Goal: Find specific page/section: Find specific page/section

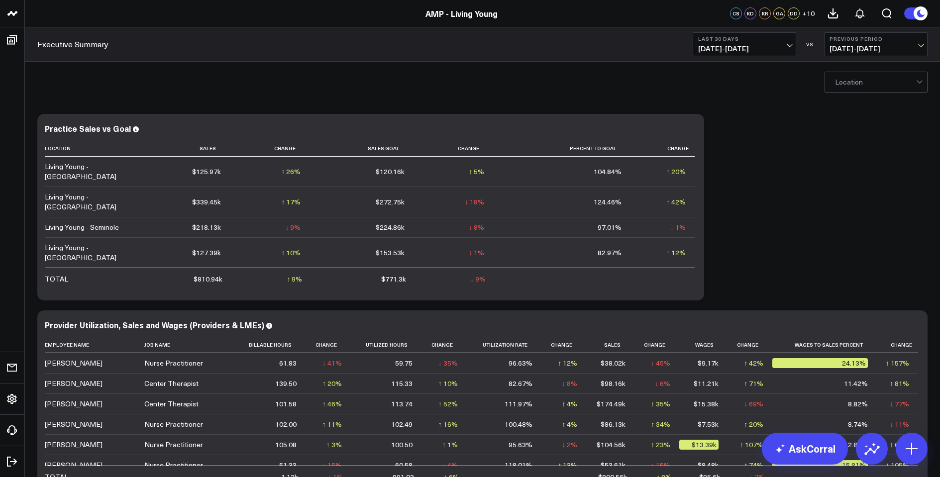
click at [466, 12] on link "AMP - Living Young" at bounding box center [461, 13] width 72 height 11
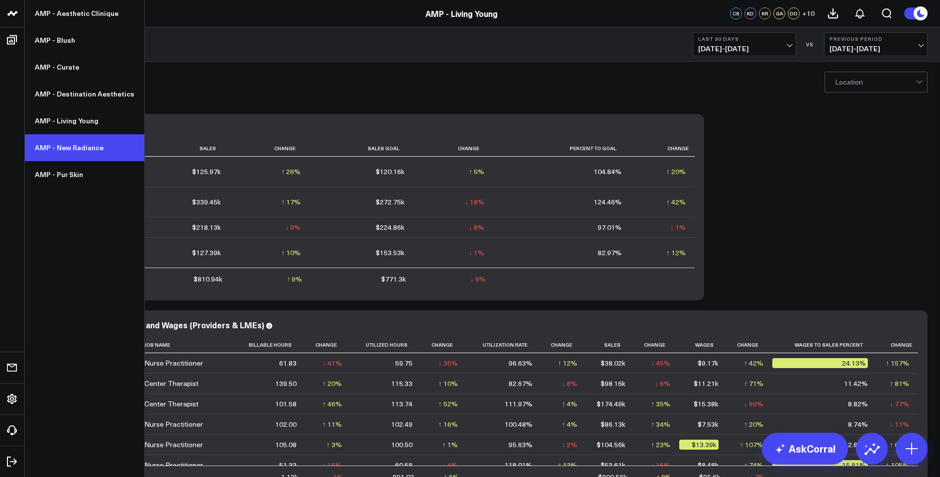
click at [67, 152] on link "AMP - New Radiance" at bounding box center [84, 147] width 119 height 27
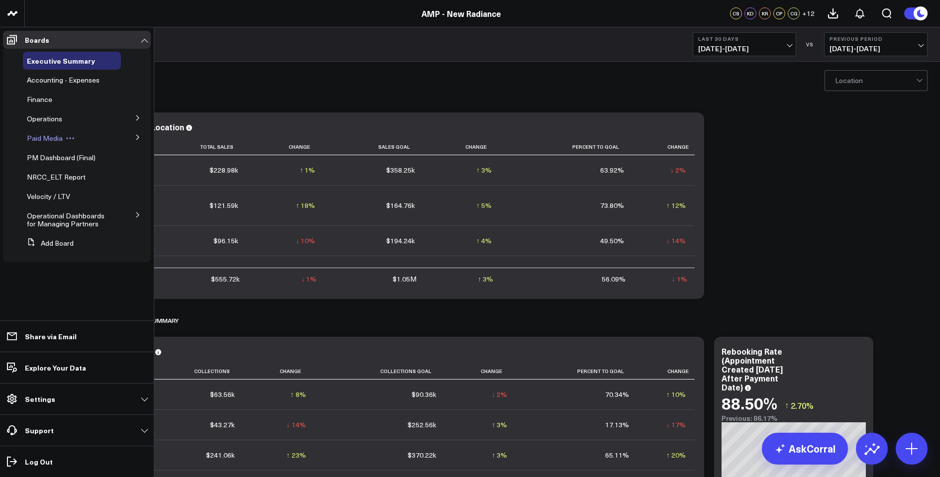
scroll to position [0, 1]
click at [45, 140] on span "Paid Media" at bounding box center [45, 137] width 36 height 9
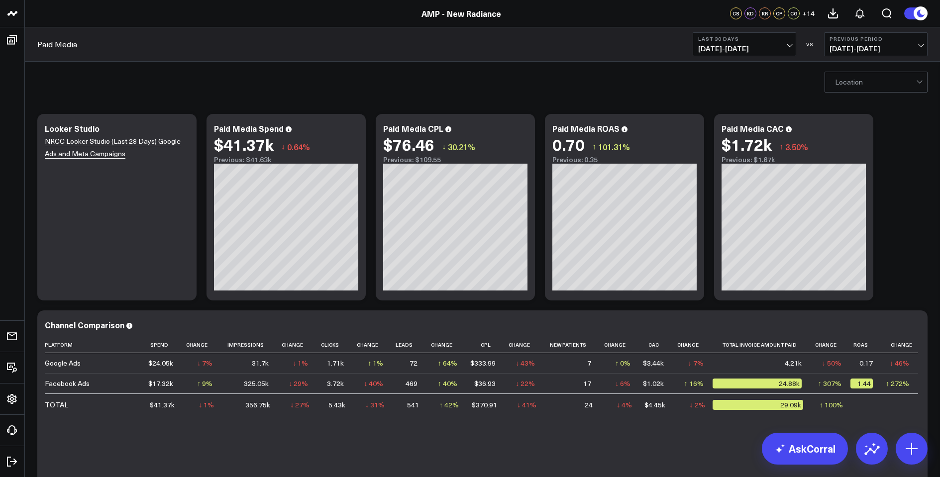
click at [763, 49] on span "07/16/25 - 08/14/25" at bounding box center [744, 49] width 93 height 8
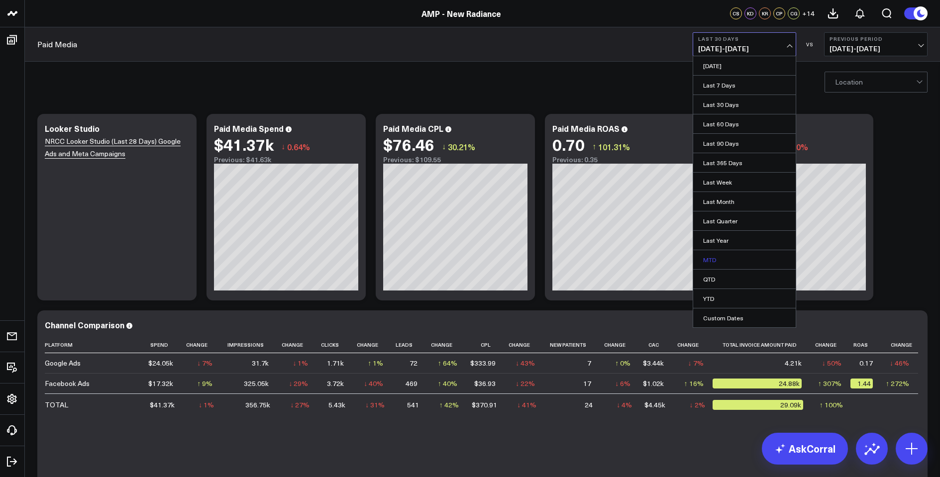
scroll to position [1, 0]
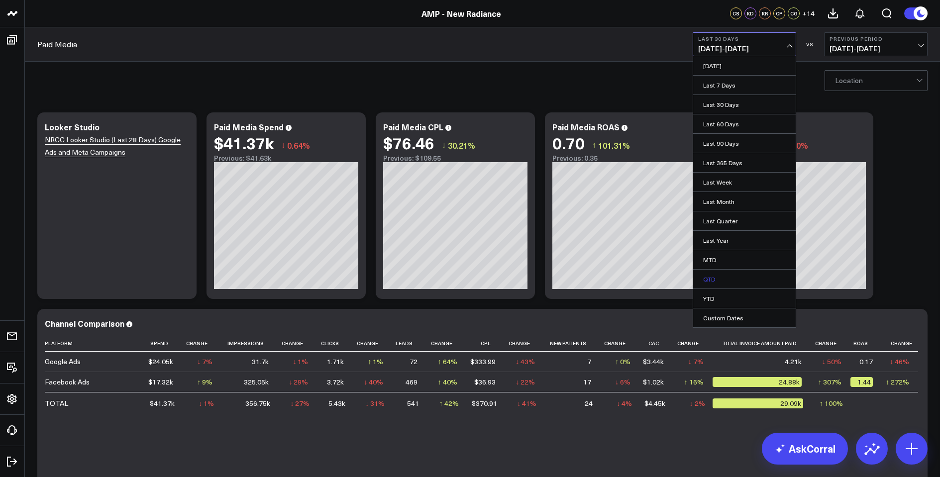
click at [715, 276] on link "QTD" at bounding box center [744, 279] width 103 height 19
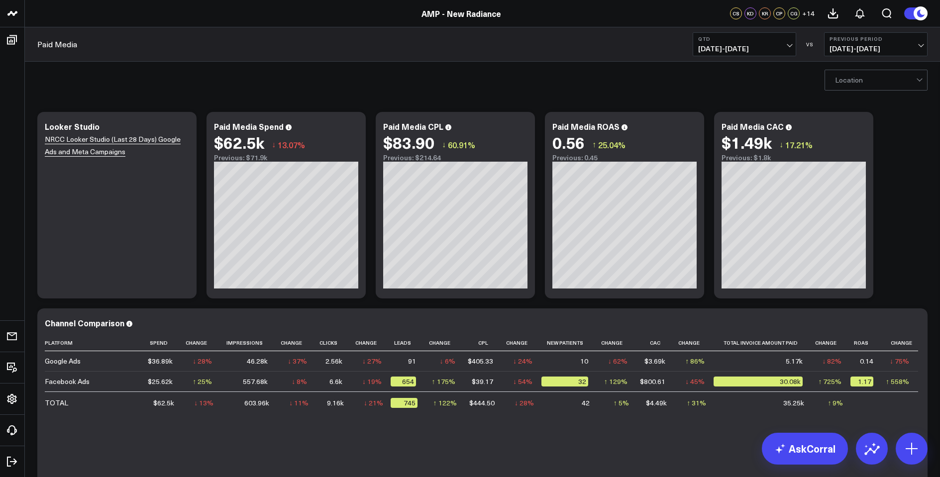
scroll to position [2, 0]
